Goal: Transaction & Acquisition: Purchase product/service

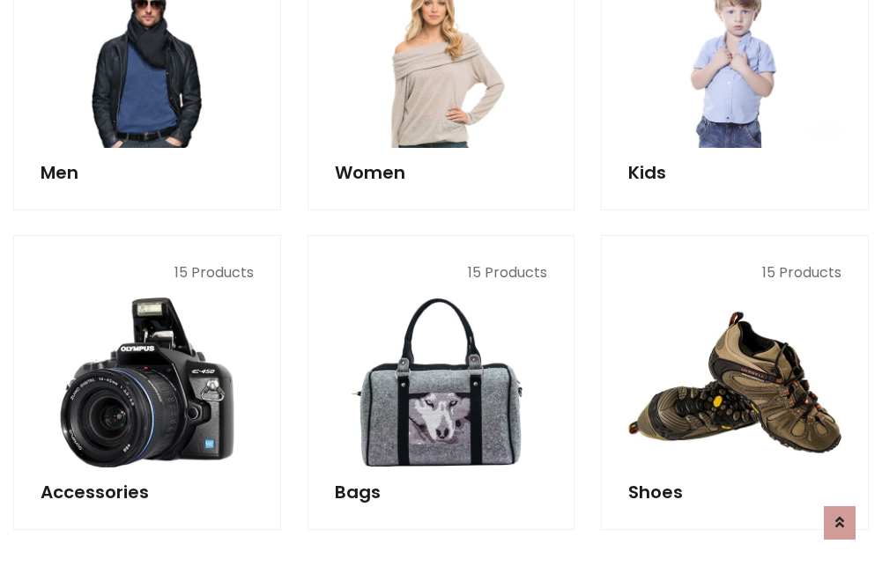
scroll to position [589, 0]
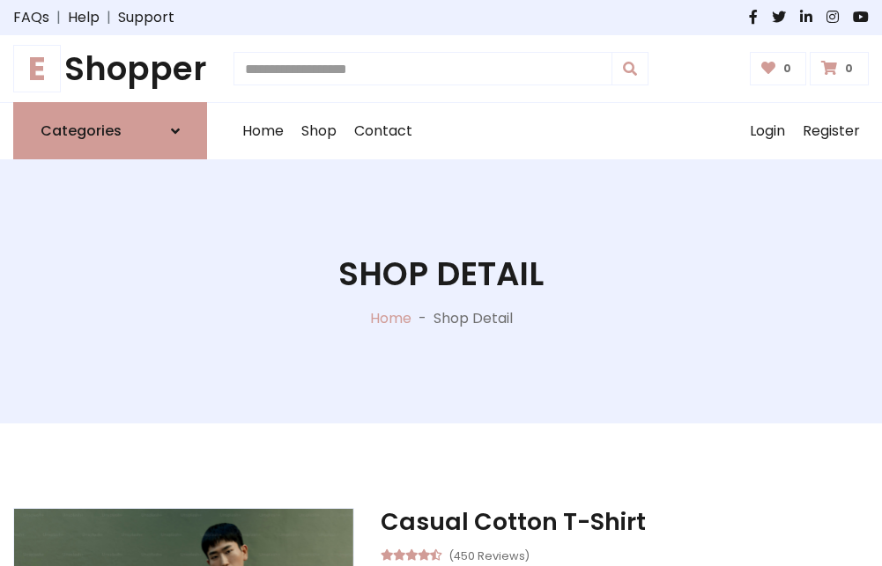
click at [110, 69] on h1 "E Shopper" at bounding box center [110, 68] width 194 height 39
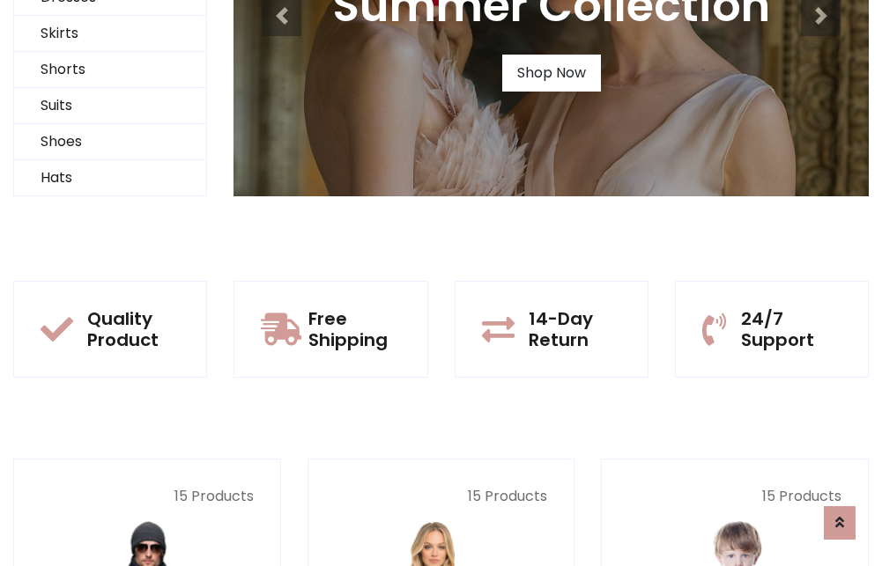
scroll to position [170, 0]
